Goal: Task Accomplishment & Management: Complete application form

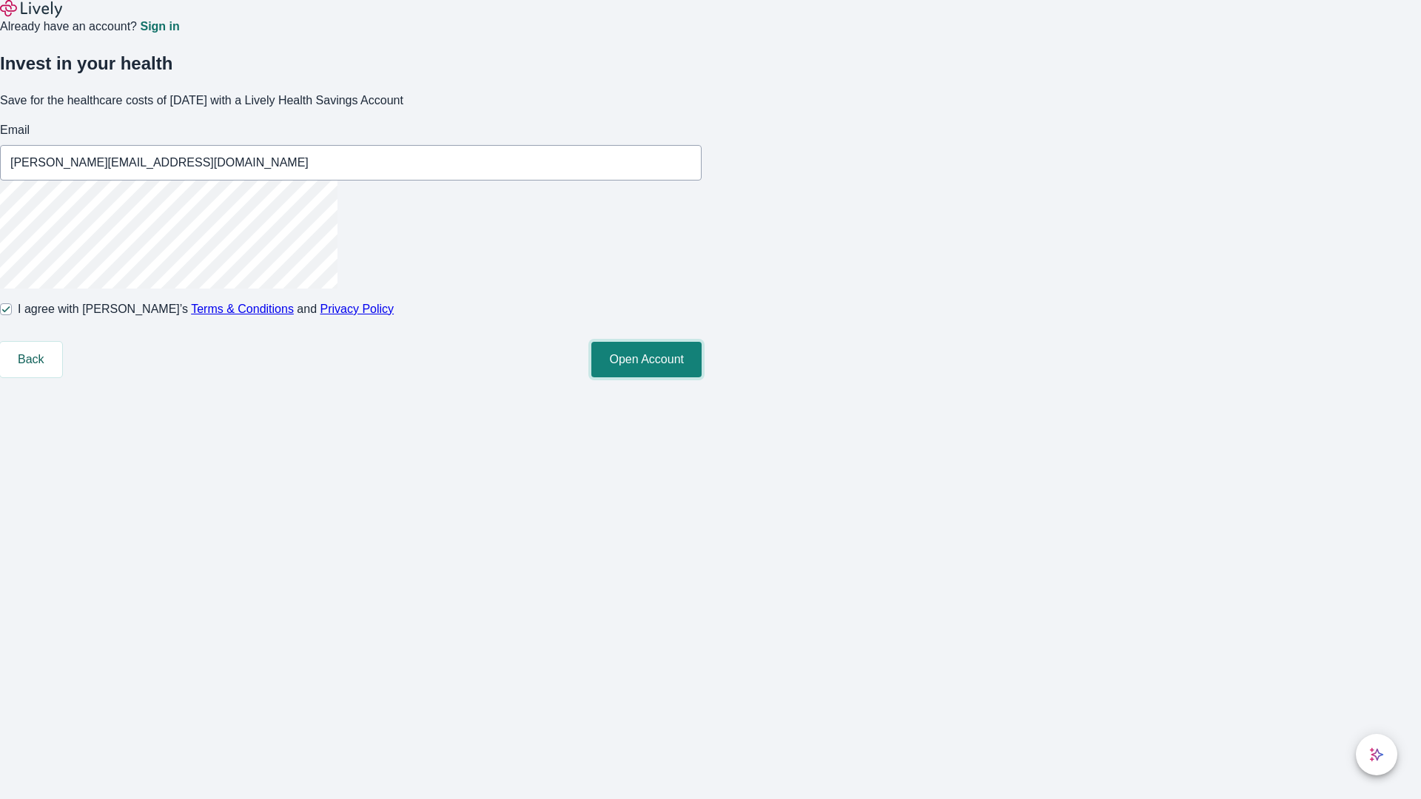
click at [702, 377] on button "Open Account" at bounding box center [646, 360] width 110 height 36
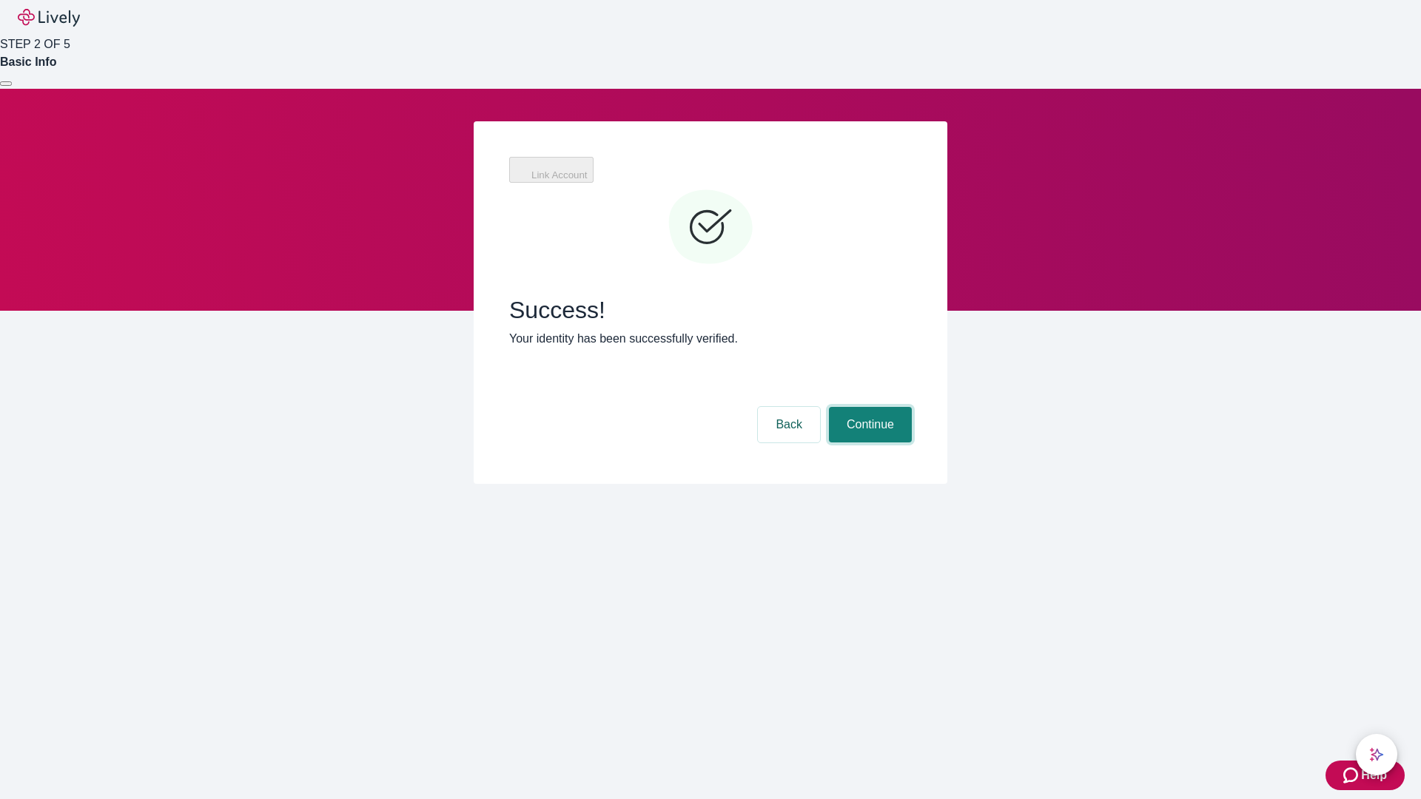
click at [868, 407] on button "Continue" at bounding box center [870, 425] width 83 height 36
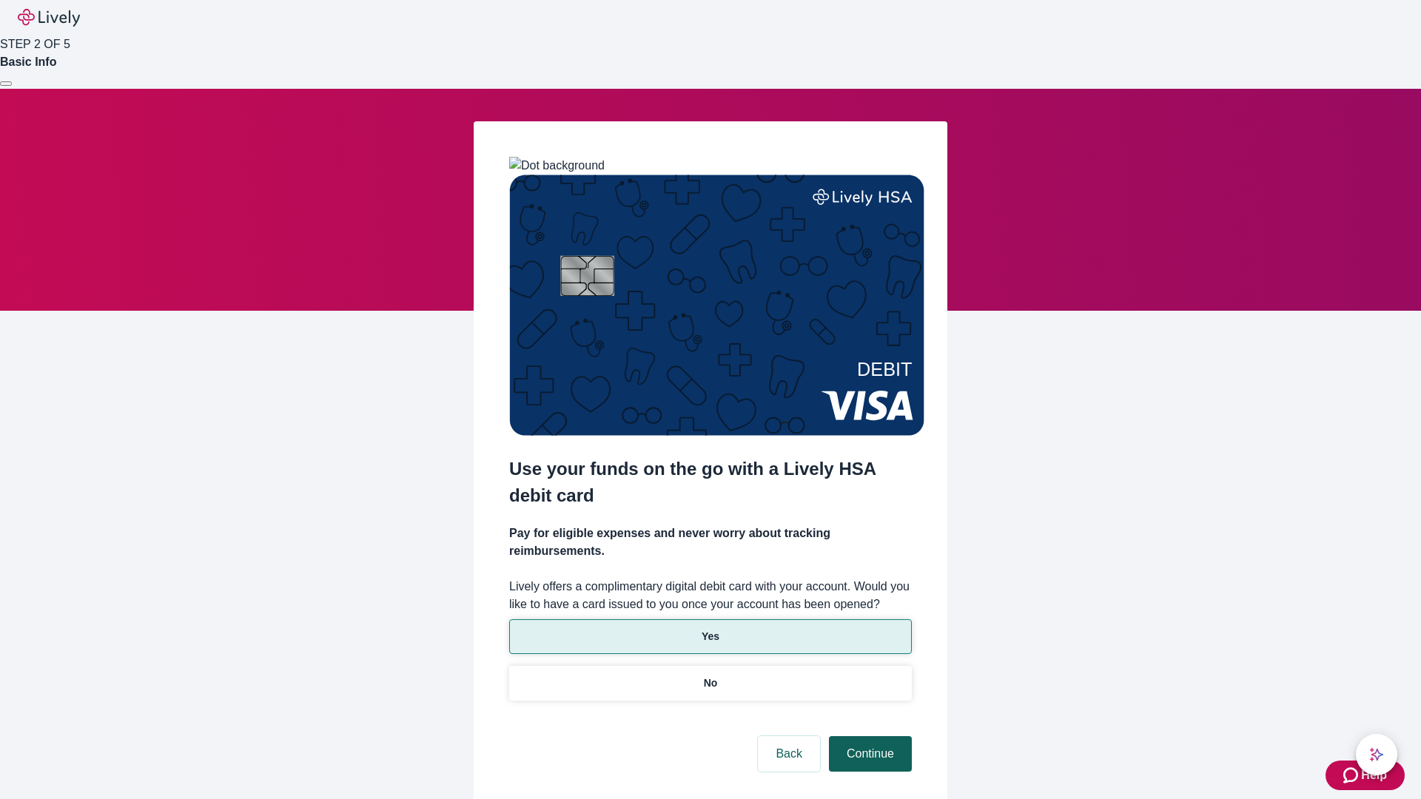
click at [710, 629] on p "Yes" at bounding box center [711, 637] width 18 height 16
click at [868, 736] on button "Continue" at bounding box center [870, 754] width 83 height 36
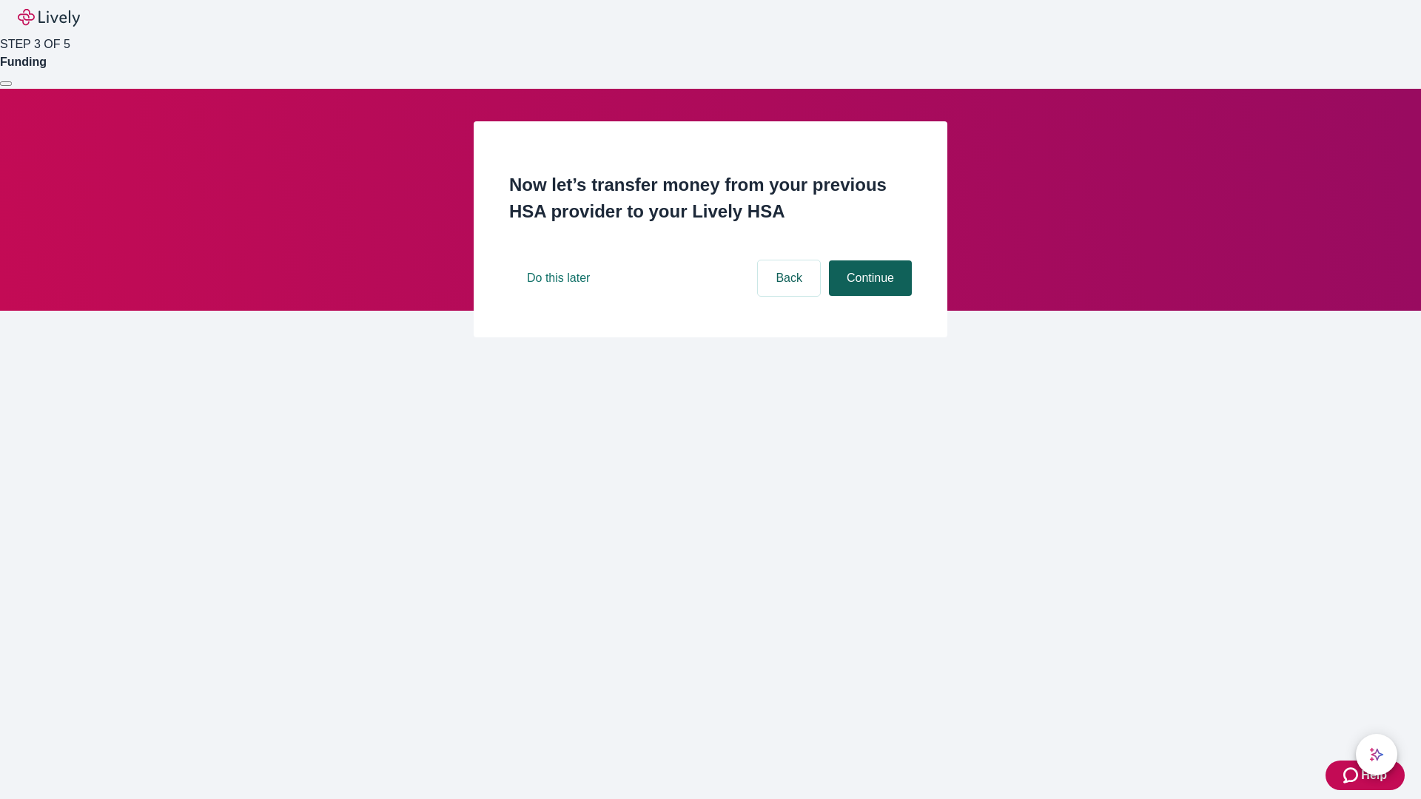
click at [868, 296] on button "Continue" at bounding box center [870, 278] width 83 height 36
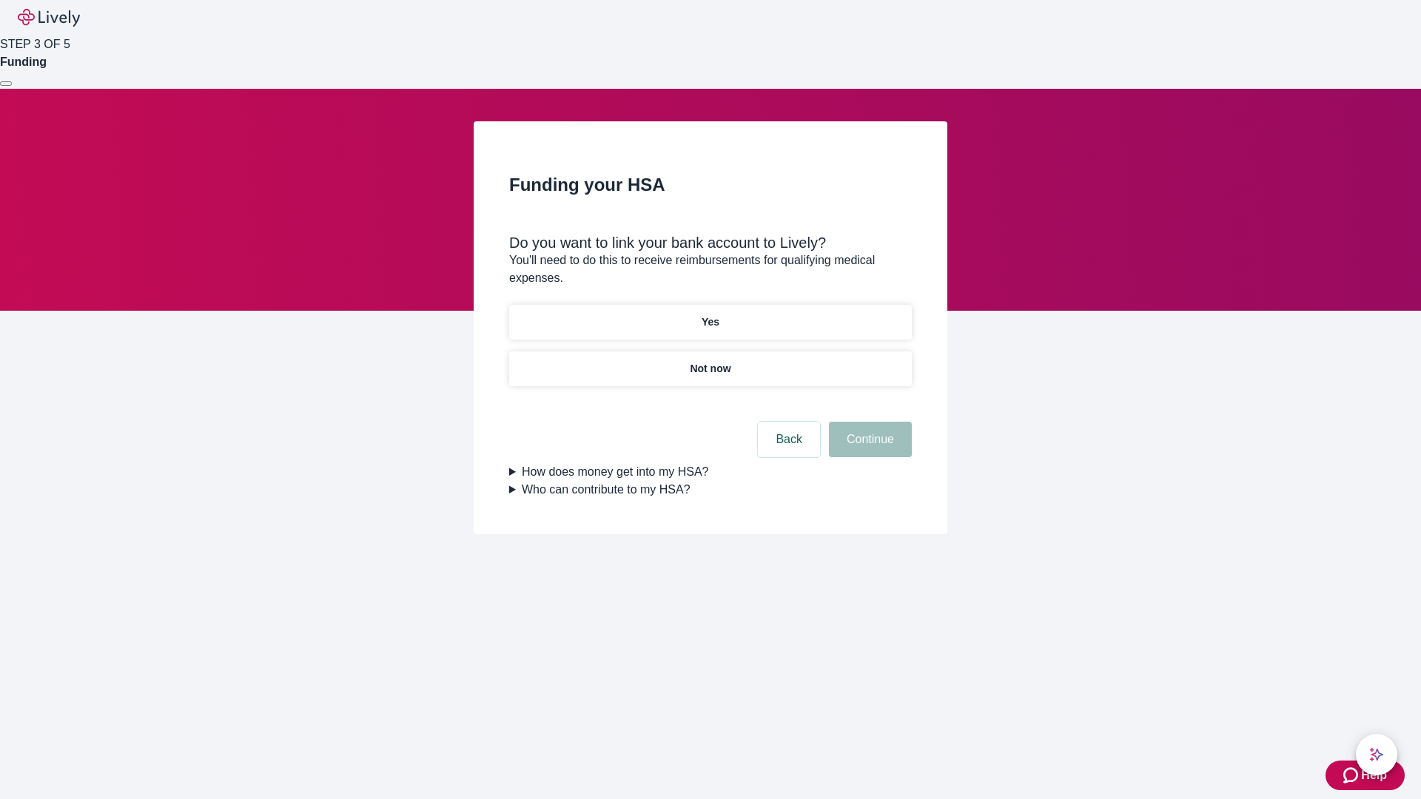
click at [710, 315] on p "Yes" at bounding box center [711, 323] width 18 height 16
click at [868, 422] on button "Continue" at bounding box center [870, 440] width 83 height 36
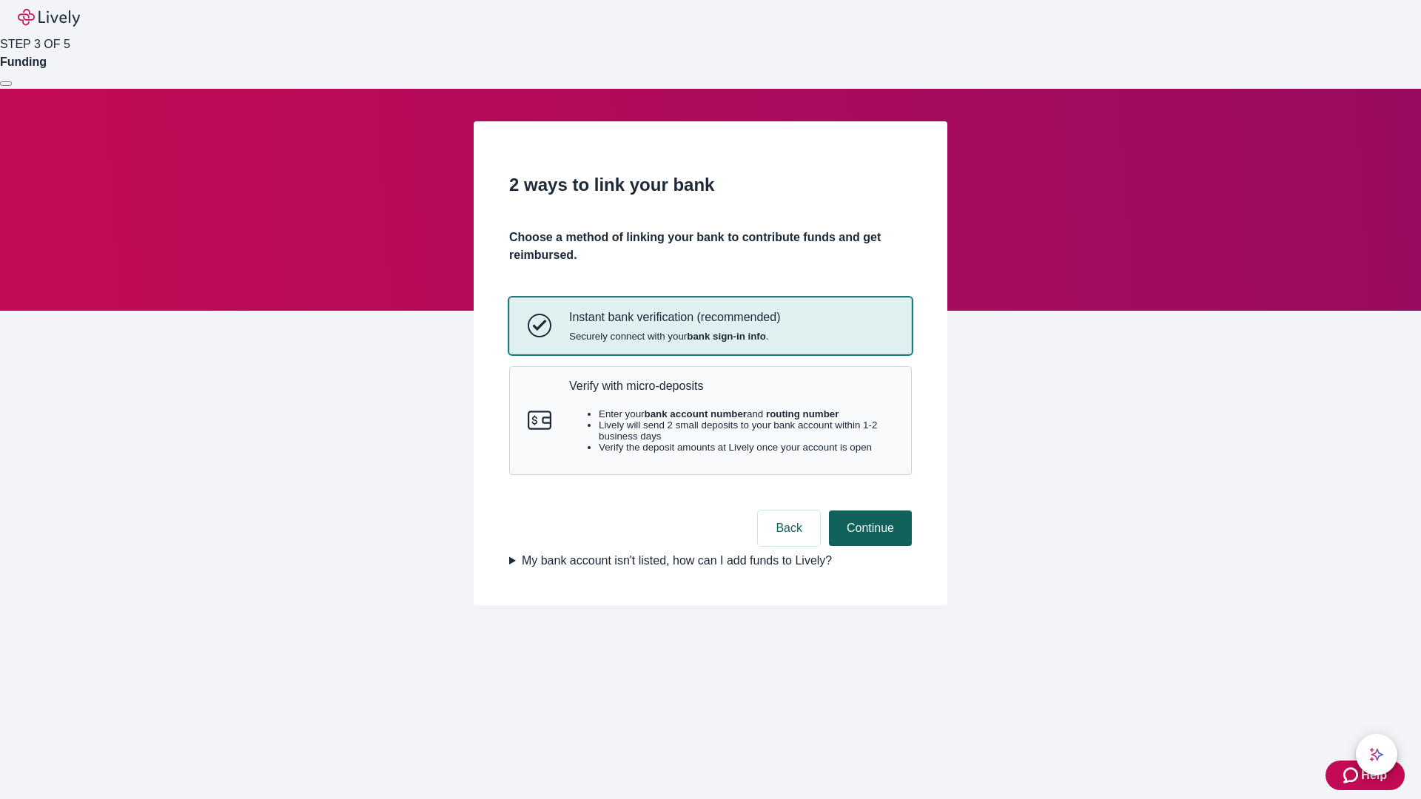
click at [730, 393] on p "Verify with micro-deposits" at bounding box center [731, 386] width 324 height 14
click at [868, 546] on button "Continue" at bounding box center [870, 529] width 83 height 36
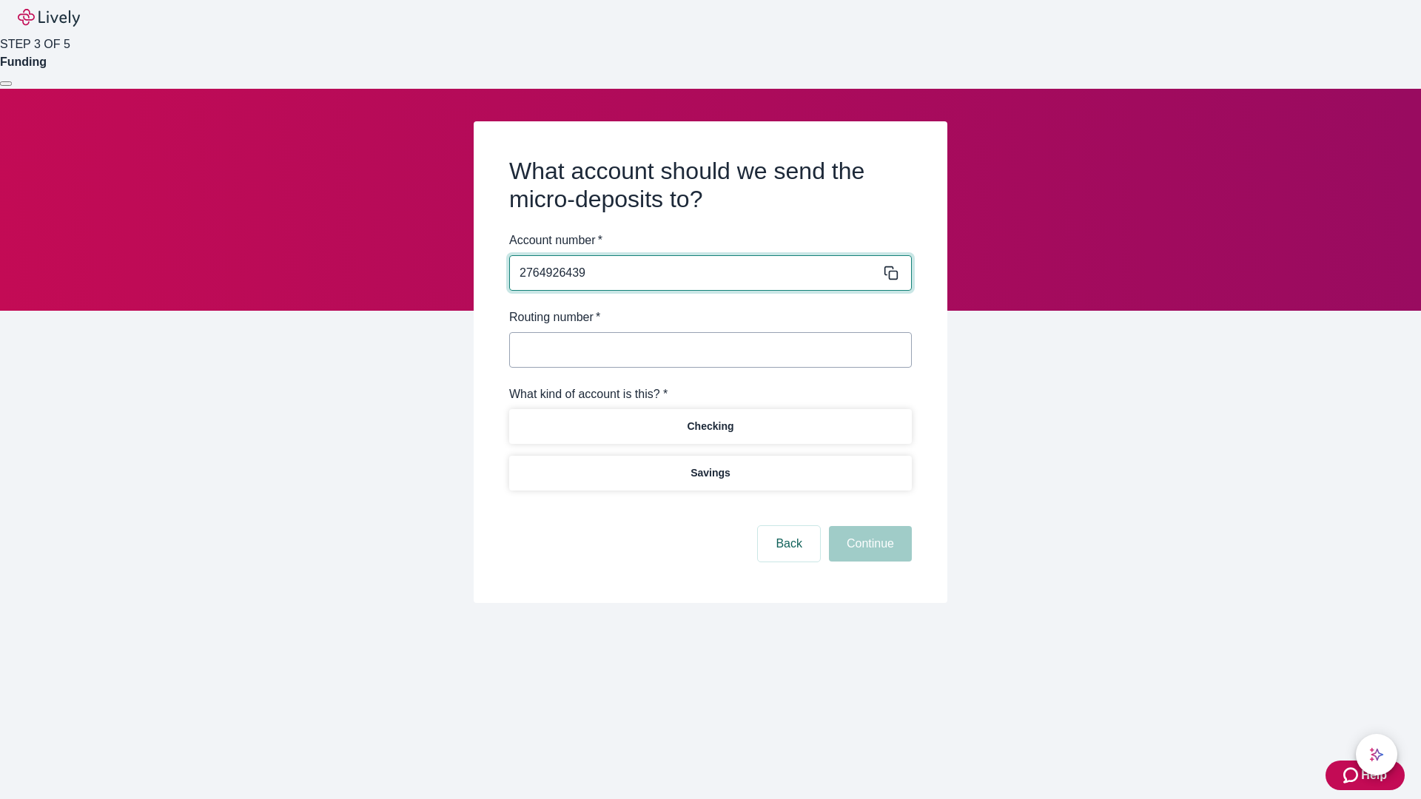
type input "2764926439"
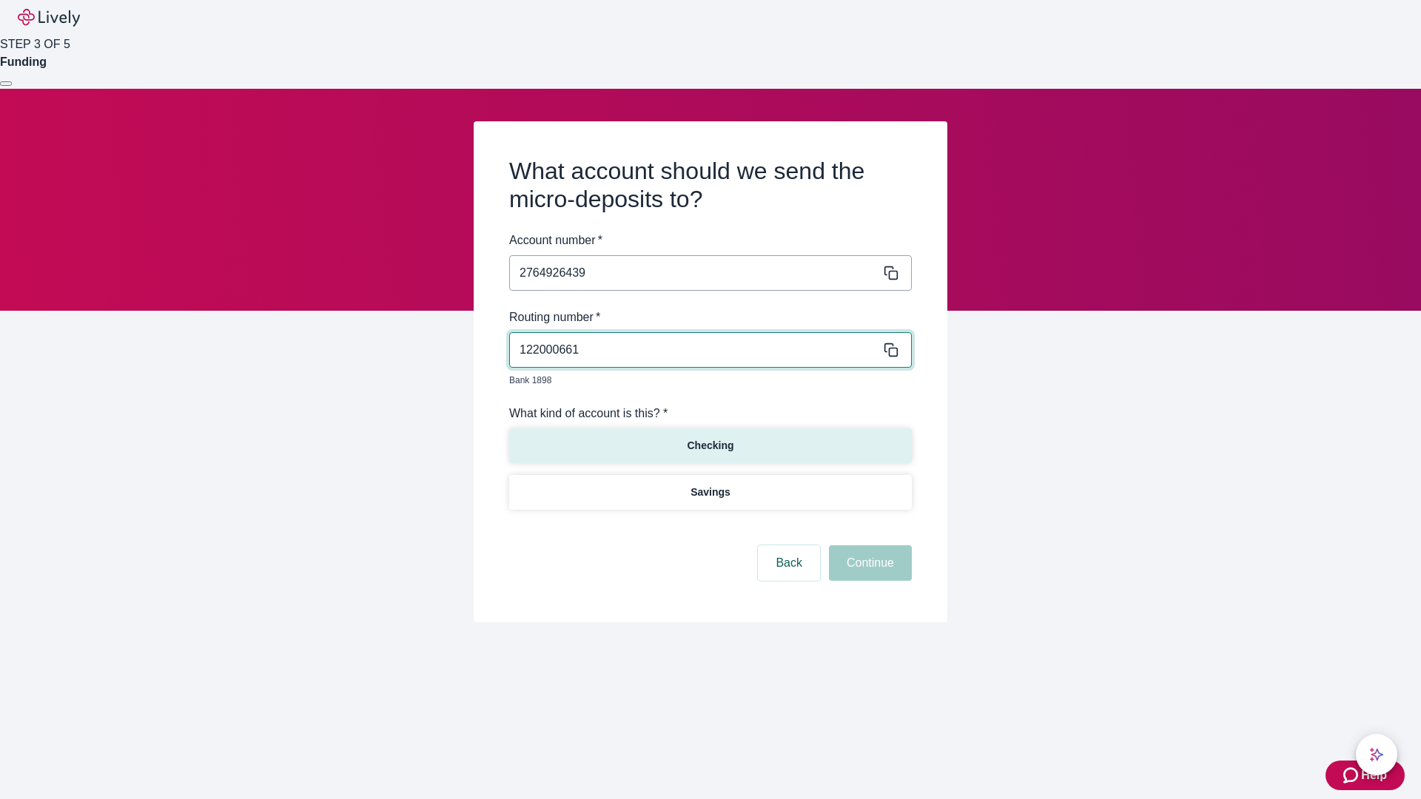
type input "122000661"
click at [710, 438] on p "Checking" at bounding box center [710, 446] width 47 height 16
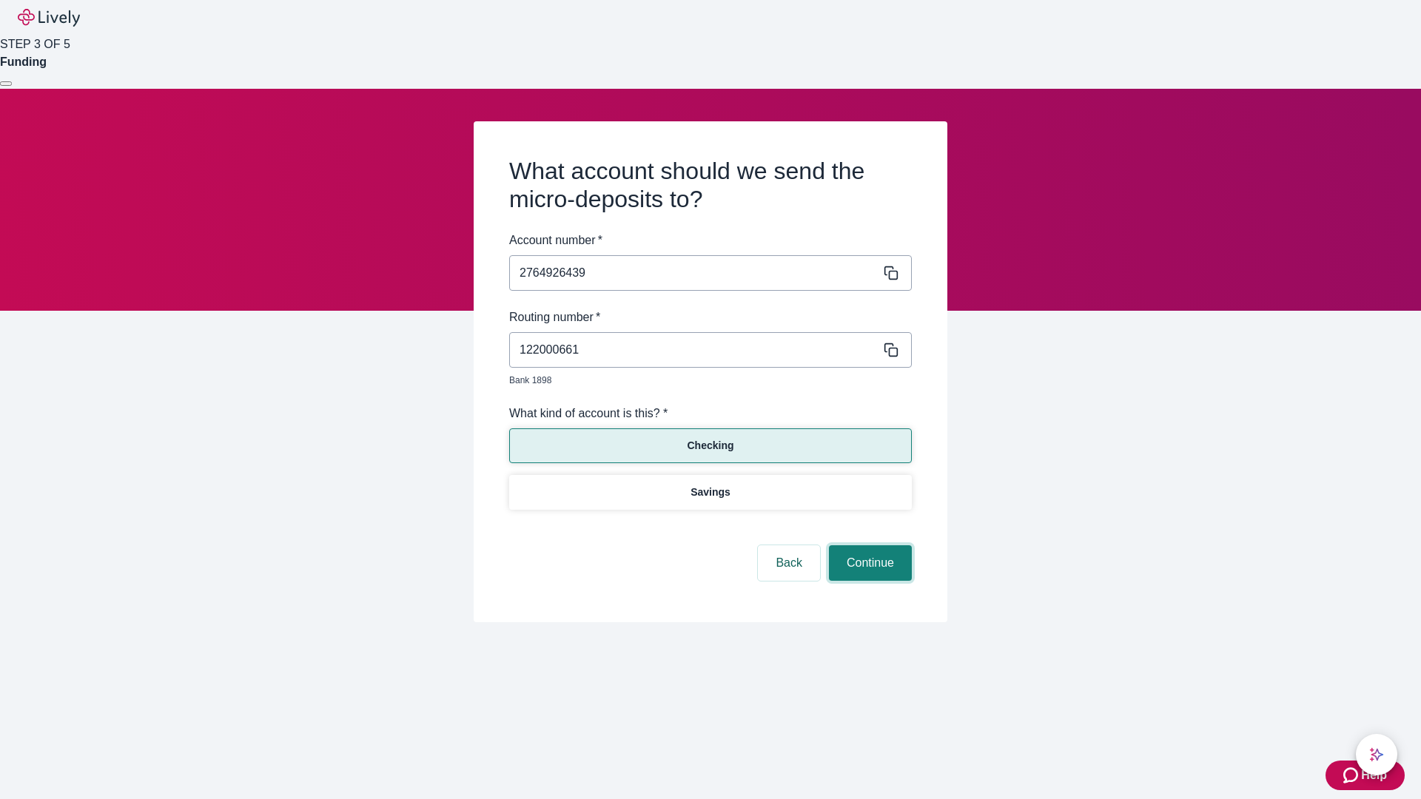
click at [868, 546] on button "Continue" at bounding box center [870, 563] width 83 height 36
